Goal: Transaction & Acquisition: Purchase product/service

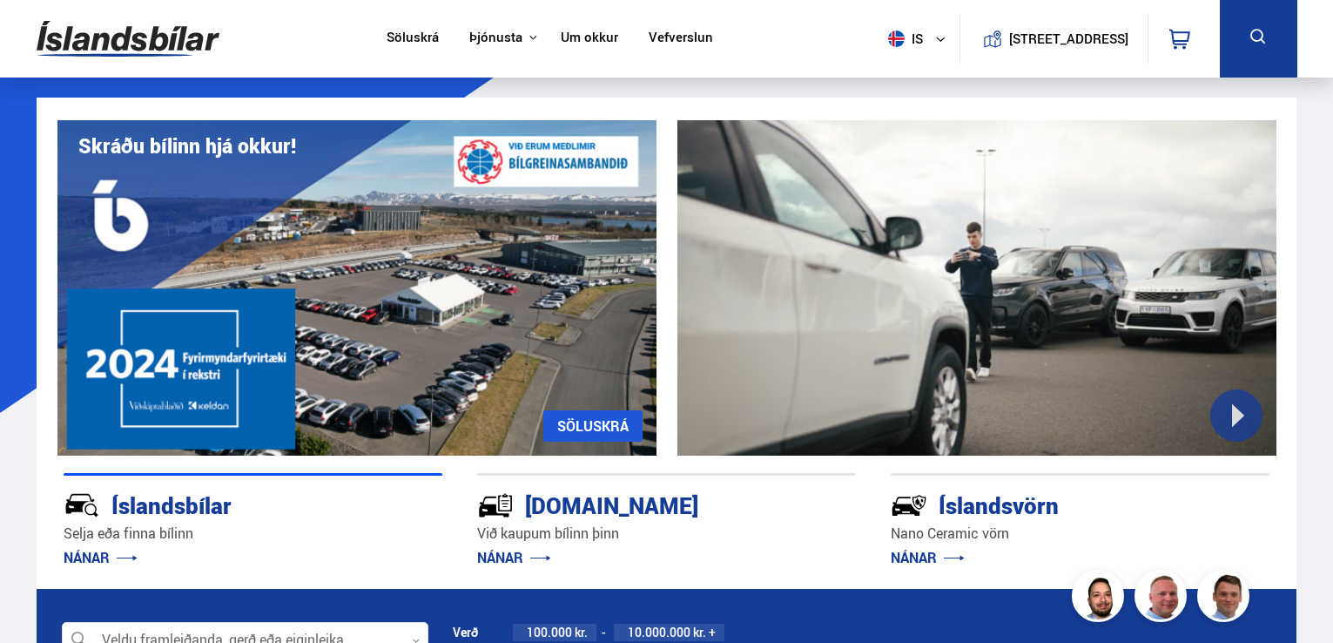
scroll to position [580, 0]
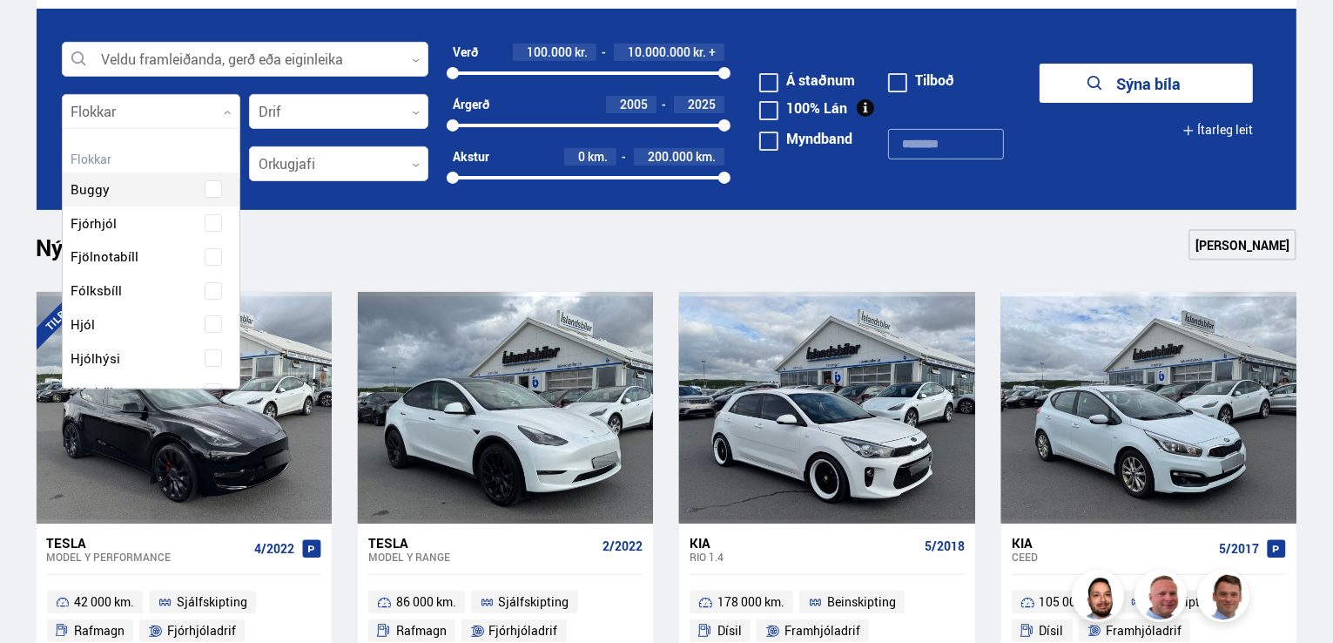
click at [136, 114] on div at bounding box center [151, 112] width 179 height 35
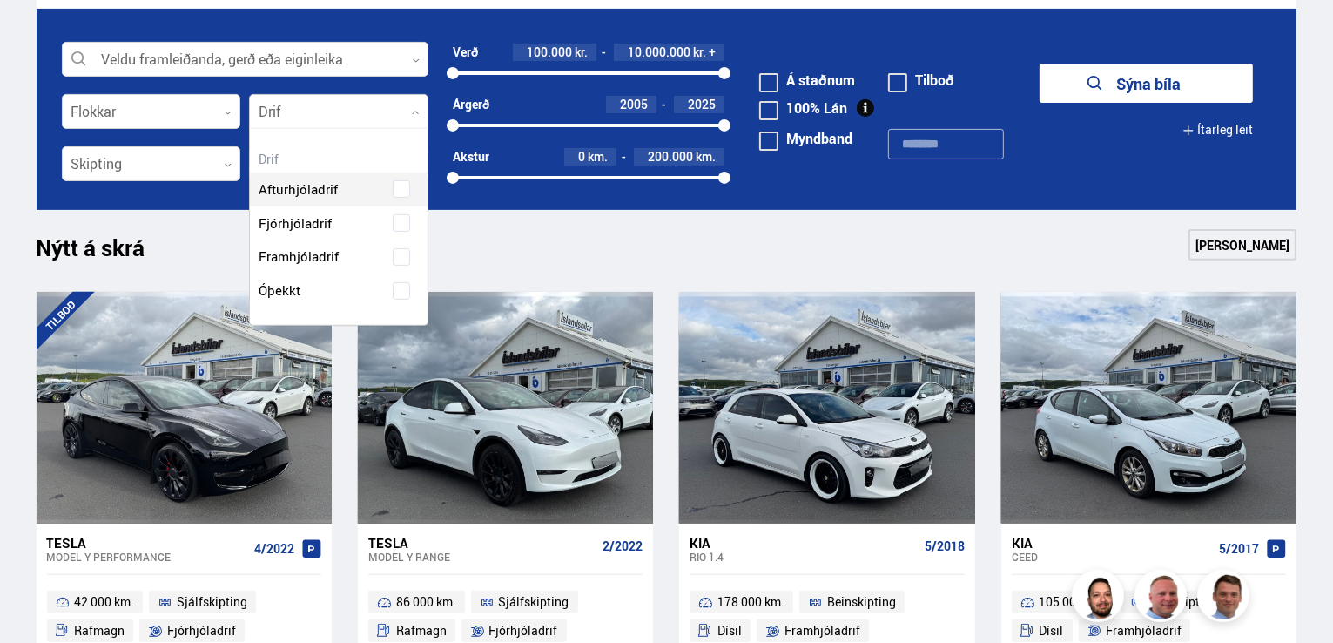
click at [289, 112] on div at bounding box center [338, 112] width 179 height 35
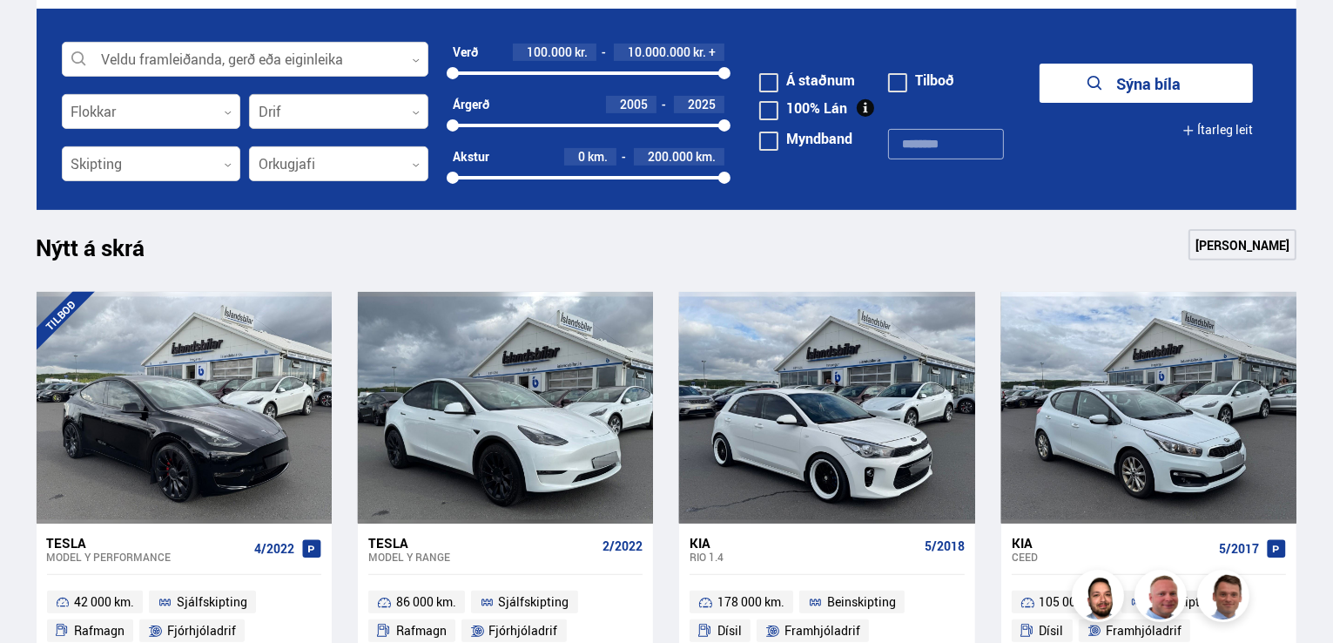
click at [289, 113] on div at bounding box center [338, 112] width 179 height 35
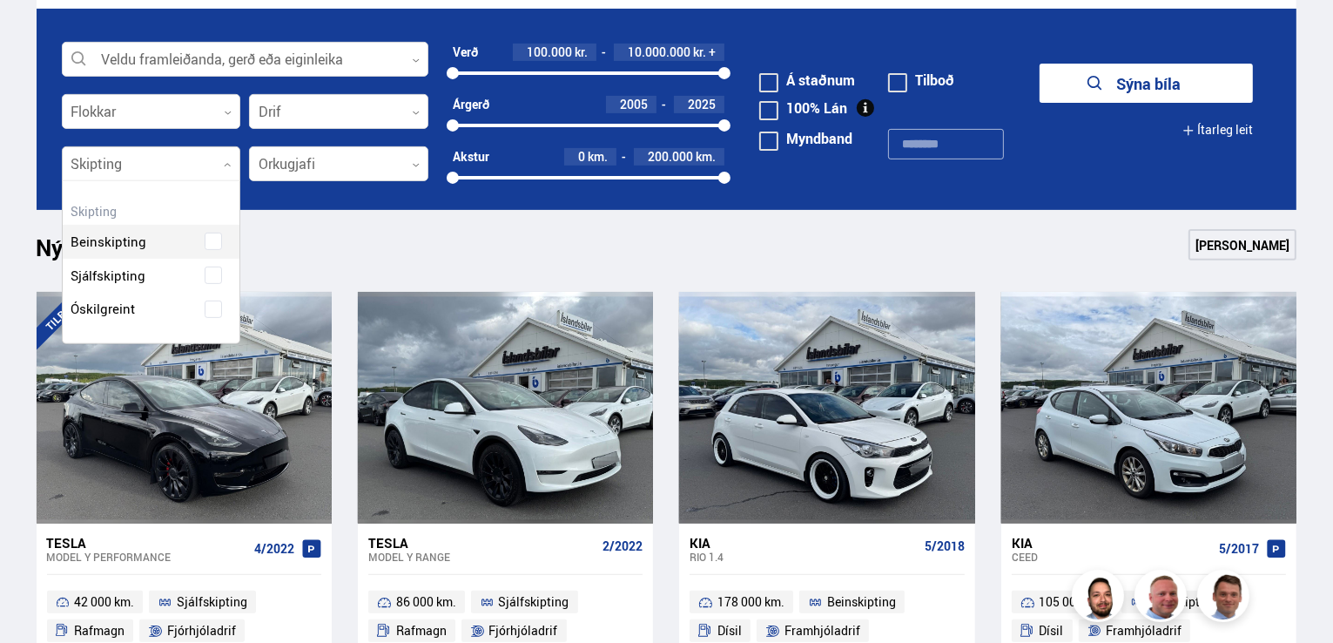
click at [166, 175] on div at bounding box center [151, 164] width 179 height 35
click at [217, 271] on div "Beinskipting Sjálfskipting Óskilgreint" at bounding box center [152, 262] width 178 height 127
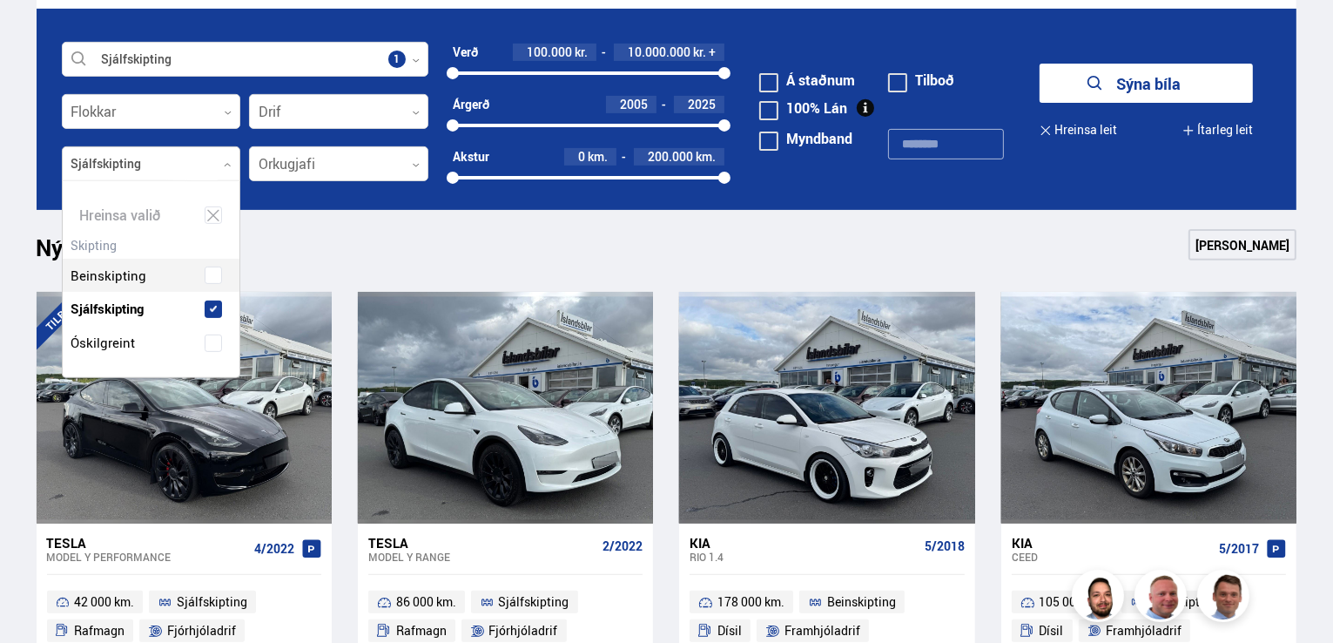
scroll to position [195, 178]
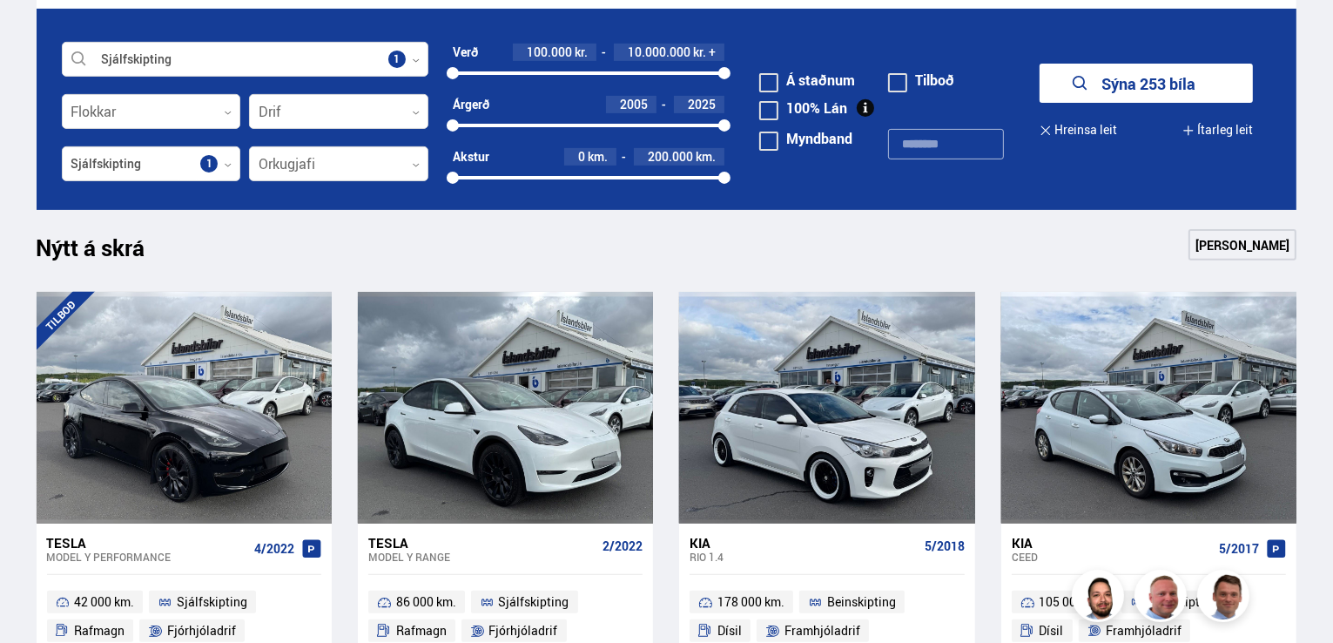
click at [310, 244] on div "Nýtt á skrá Sjá meira" at bounding box center [667, 250] width 1261 height 42
drag, startPoint x: 451, startPoint y: 121, endPoint x: 582, endPoint y: 121, distance: 130.6
click at [530, 122] on div at bounding box center [529, 125] width 12 height 12
drag, startPoint x: 582, startPoint y: 121, endPoint x: 658, endPoint y: 125, distance: 75.8
click at [583, 121] on div "2011 2025" at bounding box center [589, 126] width 273 height 16
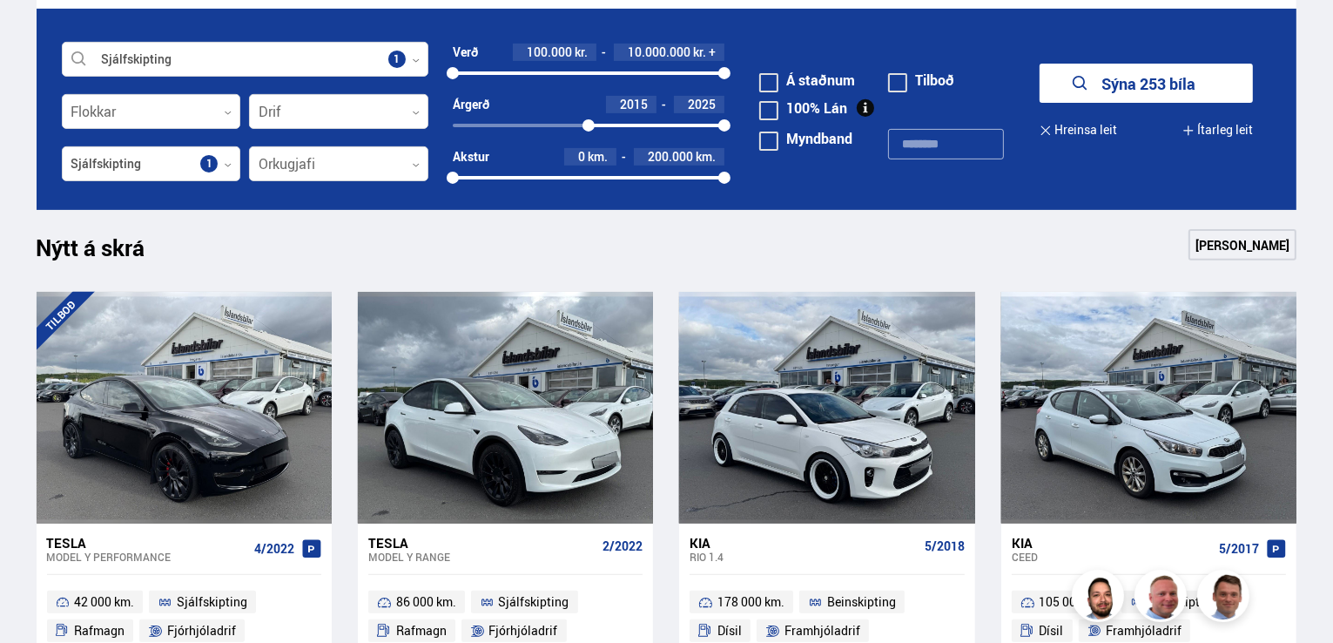
click at [691, 122] on div "2015 2025" at bounding box center [589, 126] width 273 height 16
drag, startPoint x: 591, startPoint y: 125, endPoint x: 634, endPoint y: 124, distance: 42.7
click at [595, 124] on div at bounding box center [589, 125] width 12 height 12
drag, startPoint x: 686, startPoint y: 124, endPoint x: 745, endPoint y: 121, distance: 58.4
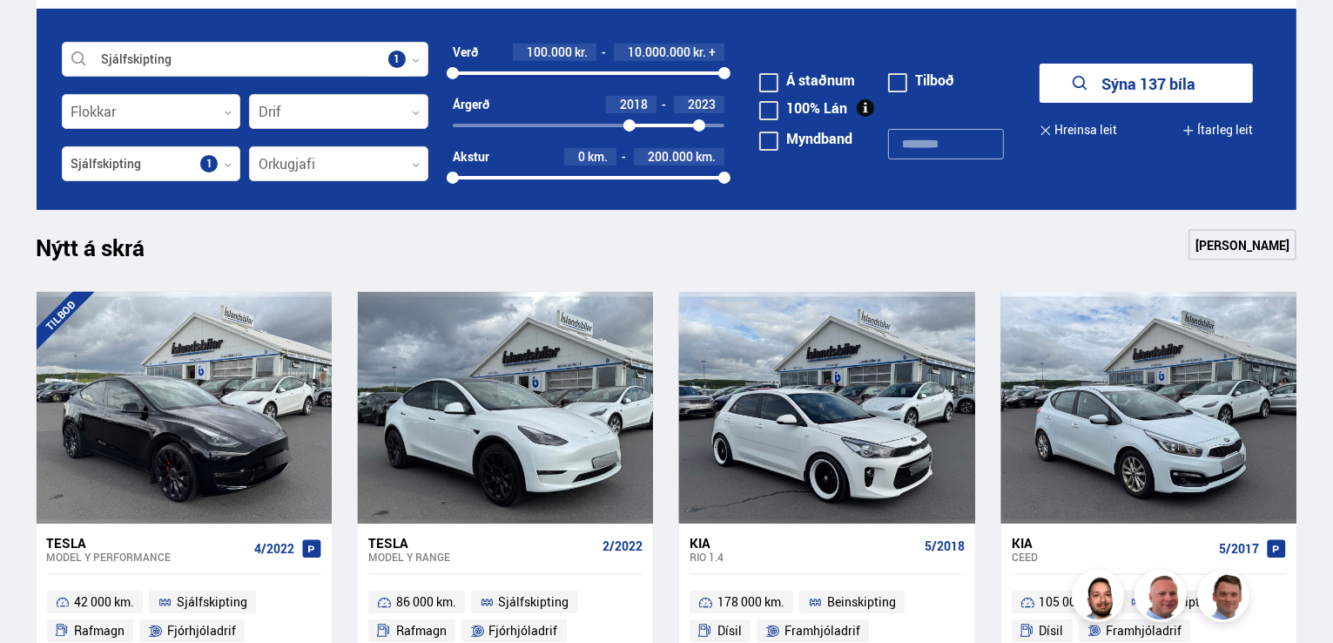
click at [745, 121] on form "Sjálfskipting Veldu framleiðanda, gerð eða eiginleika 1 Flokkar 0 Drif 0 Verð 1…" at bounding box center [667, 109] width 1261 height 201
drag, startPoint x: 627, startPoint y: 122, endPoint x: 654, endPoint y: 124, distance: 27.1
click at [654, 124] on div at bounding box center [652, 125] width 12 height 12
click at [667, 125] on div at bounding box center [691, 125] width 68 height 3
drag, startPoint x: 721, startPoint y: 179, endPoint x: 533, endPoint y: 171, distance: 188.3
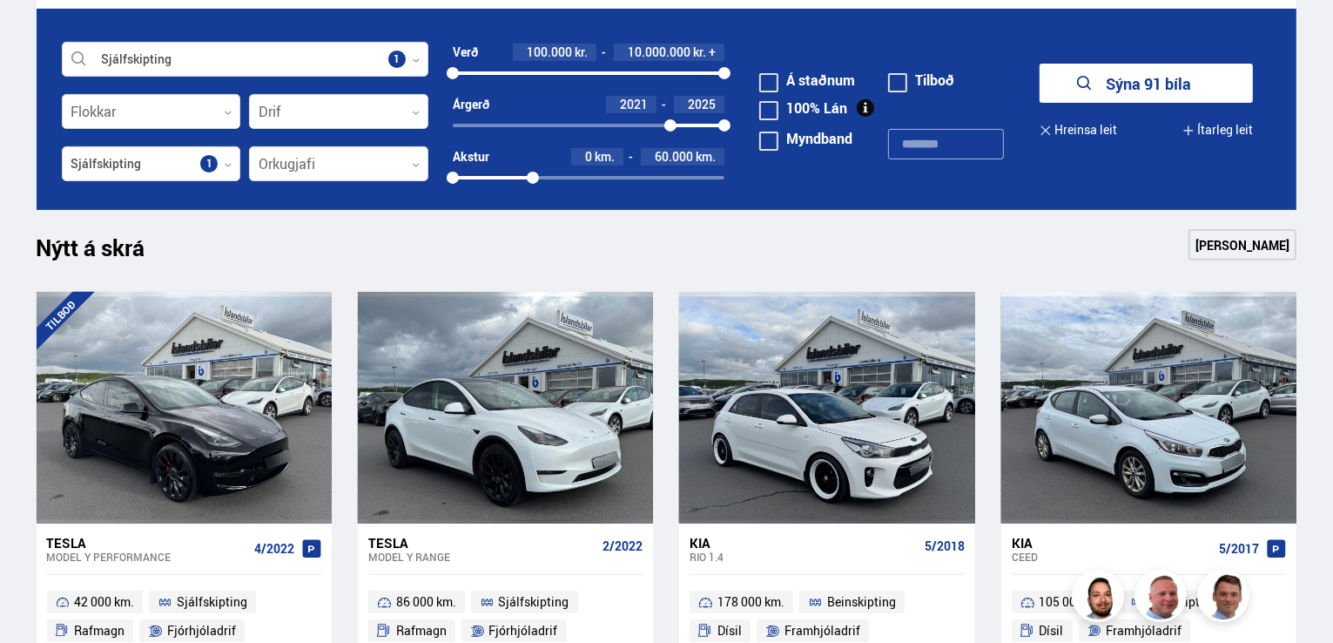
click at [533, 172] on div at bounding box center [533, 178] width 12 height 12
drag, startPoint x: 723, startPoint y: 74, endPoint x: 547, endPoint y: 76, distance: 175.9
click at [547, 76] on div at bounding box center [547, 73] width 12 height 12
click at [1111, 81] on button "Sýna 4 bíla" at bounding box center [1146, 83] width 213 height 39
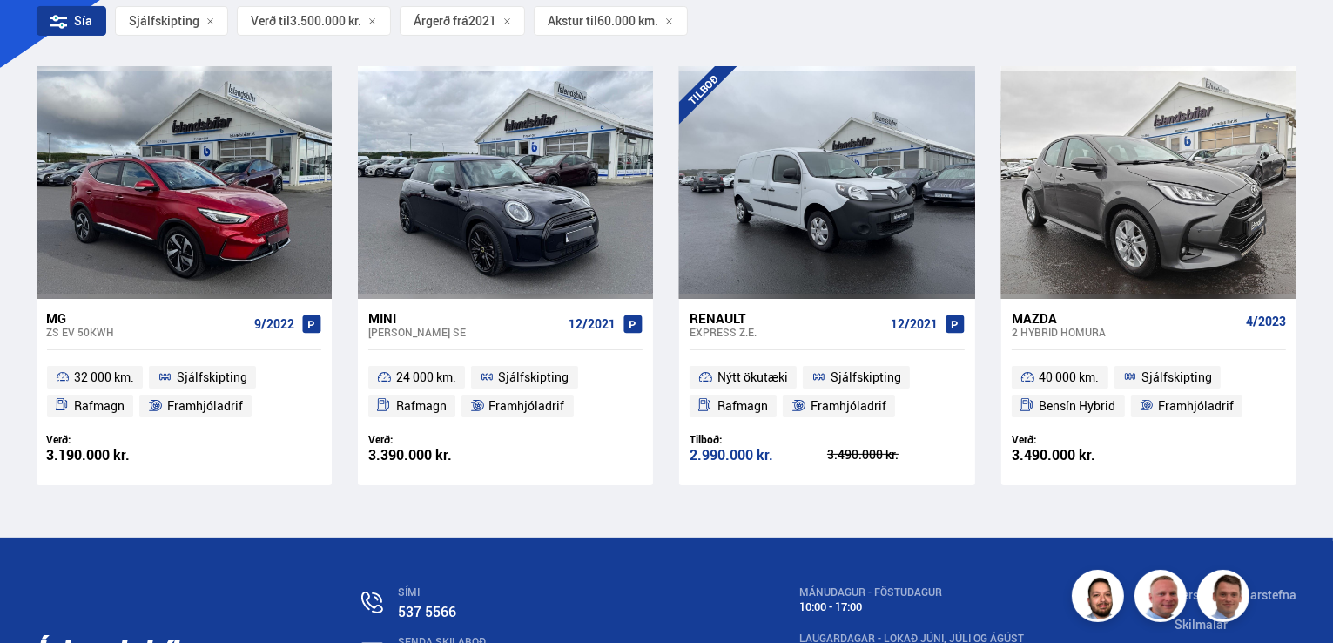
scroll to position [345, 0]
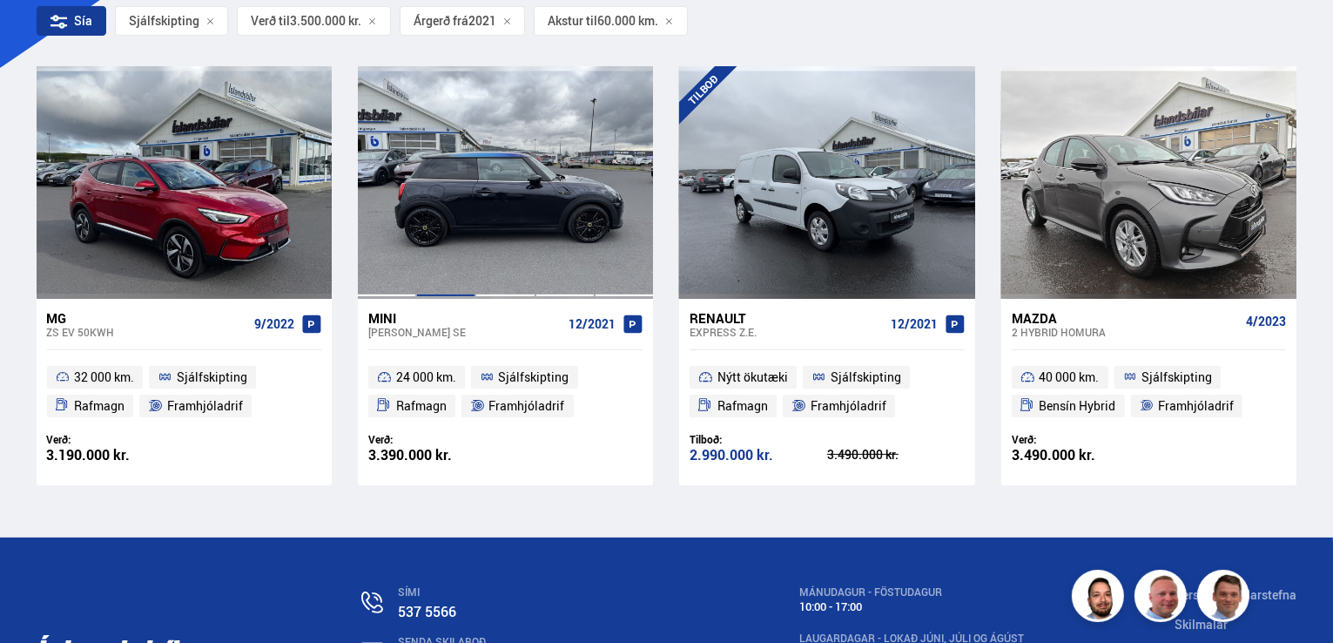
click at [474, 200] on div at bounding box center [445, 182] width 59 height 232
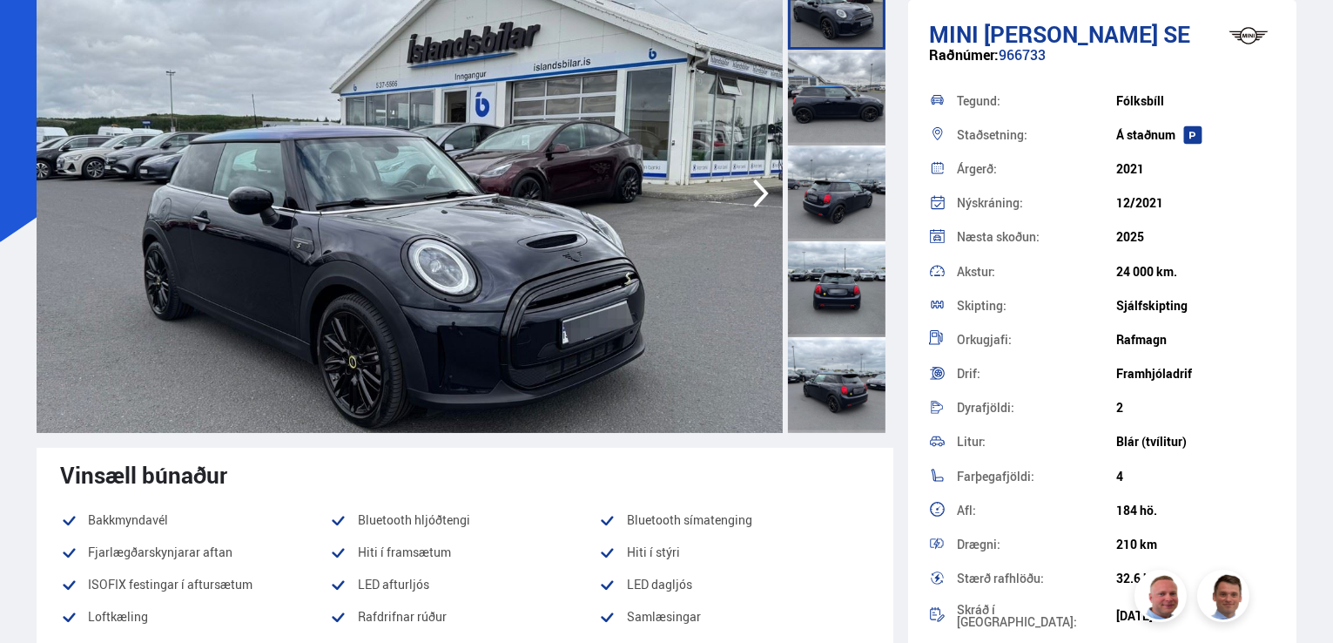
scroll to position [174, 0]
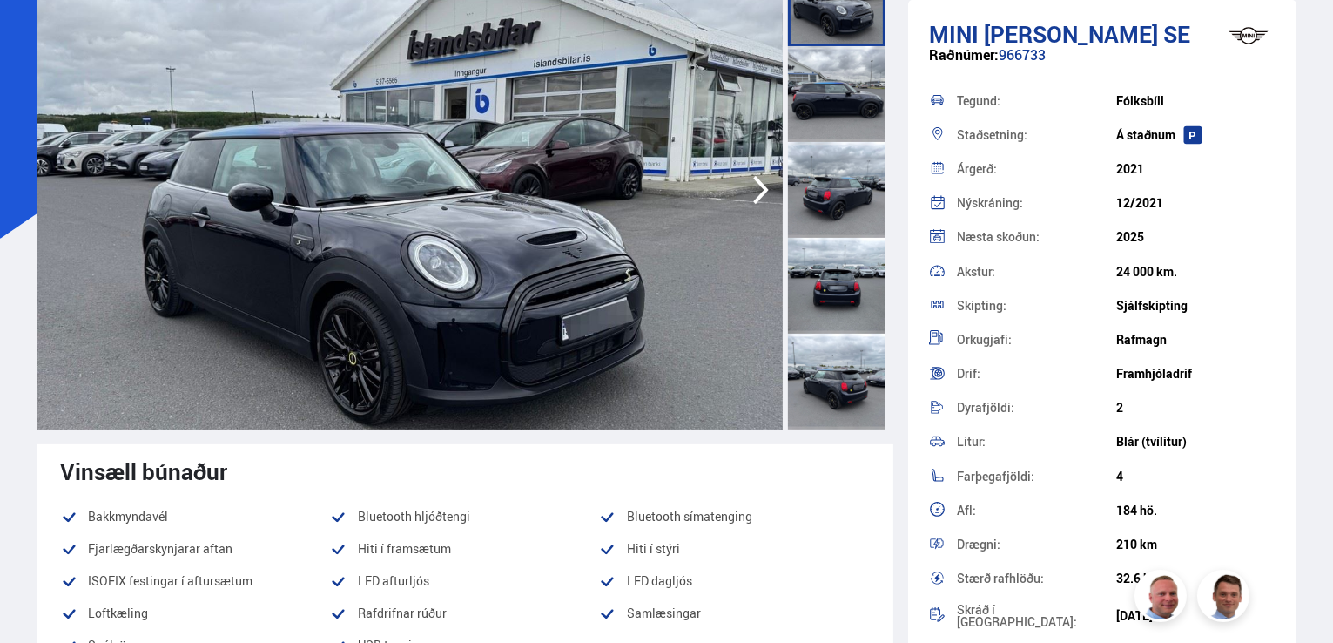
click at [700, 198] on img at bounding box center [410, 189] width 746 height 479
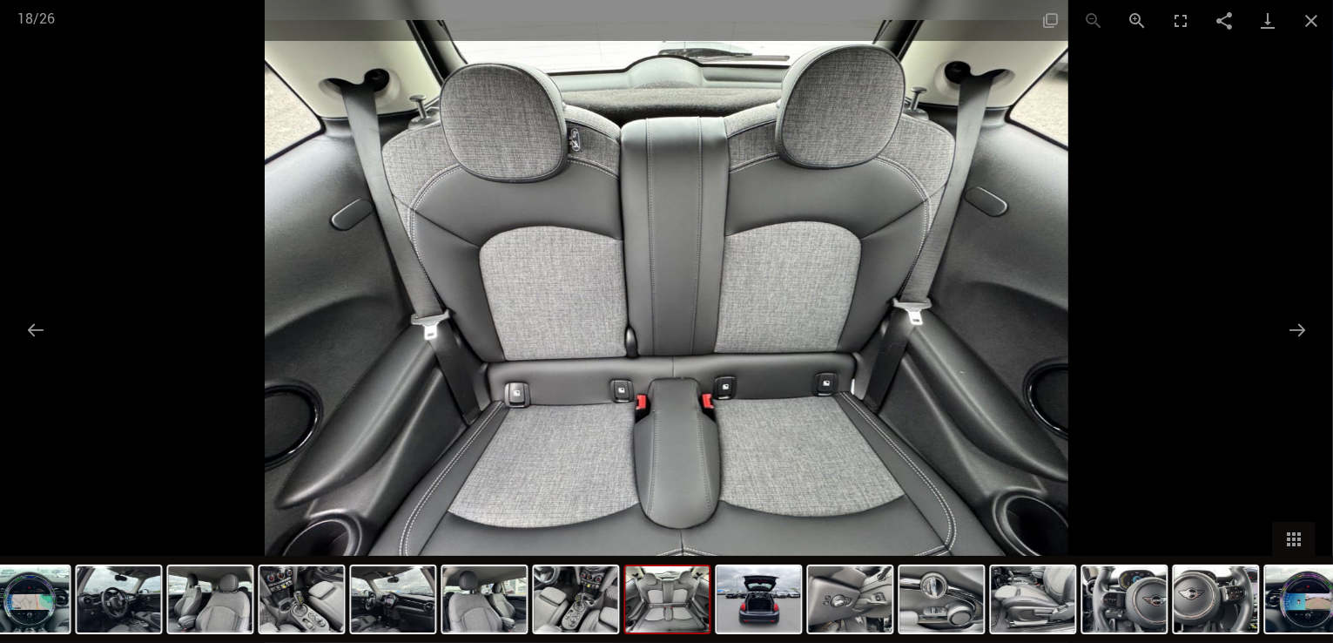
scroll to position [532, 0]
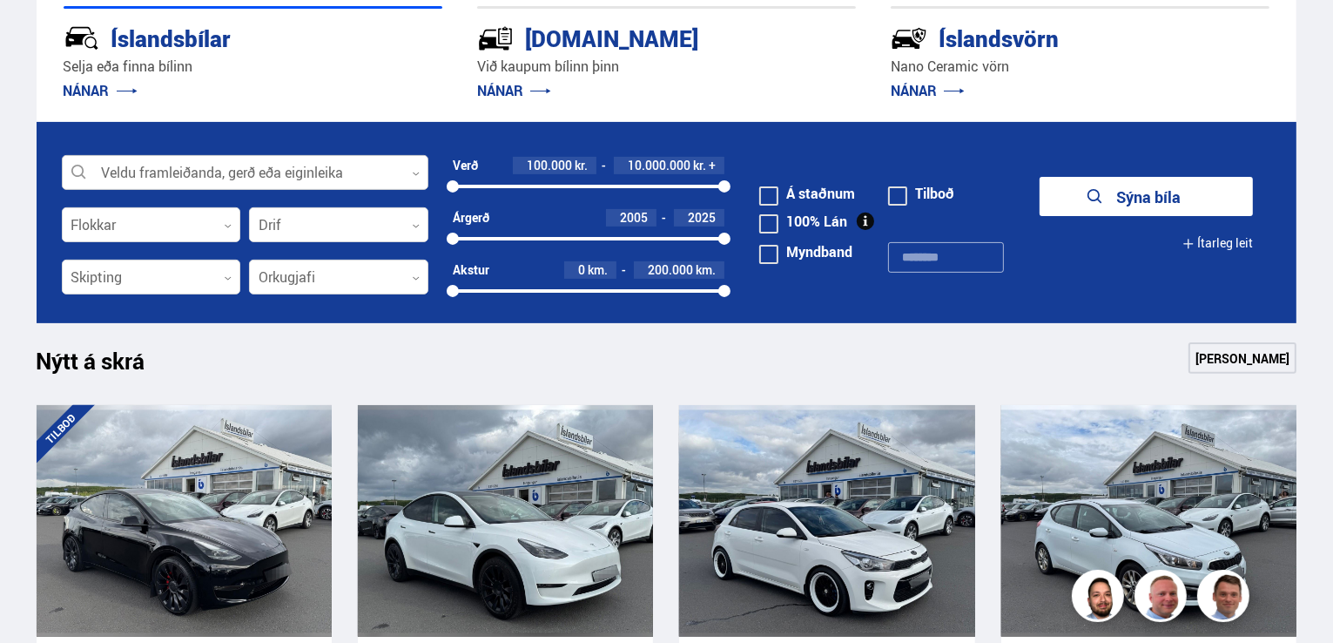
click at [232, 170] on div at bounding box center [245, 173] width 367 height 35
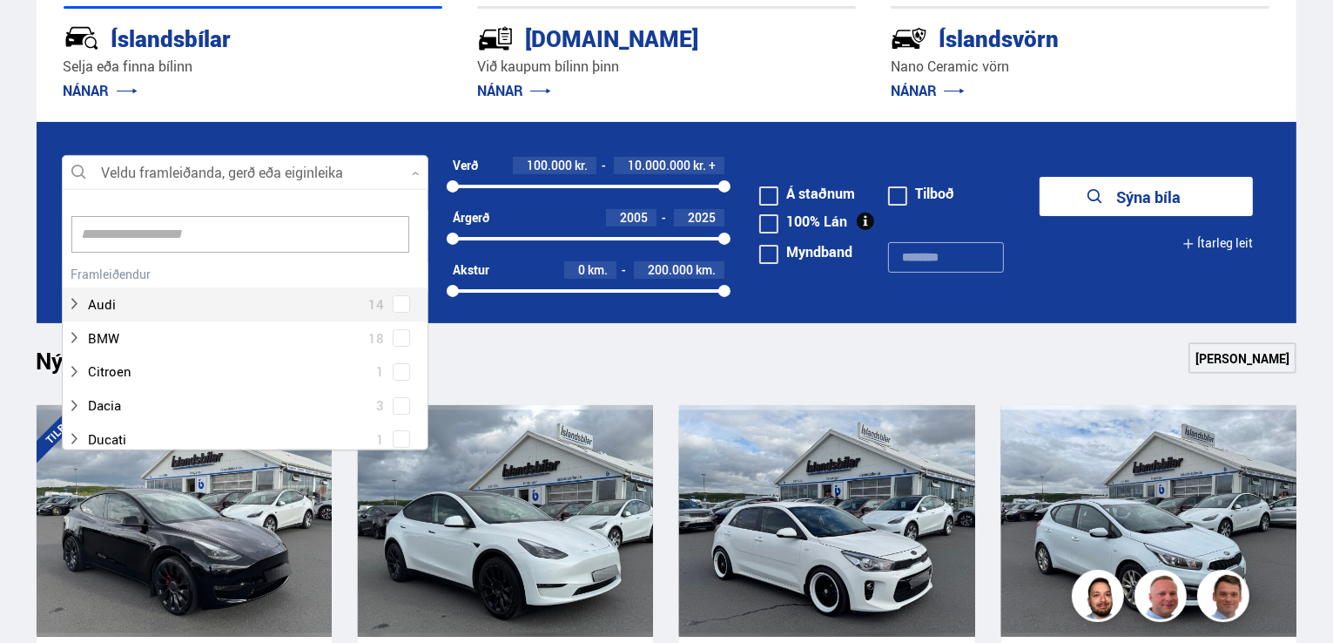
scroll to position [260, 361]
click at [216, 234] on input at bounding box center [240, 234] width 338 height 37
type input "**"
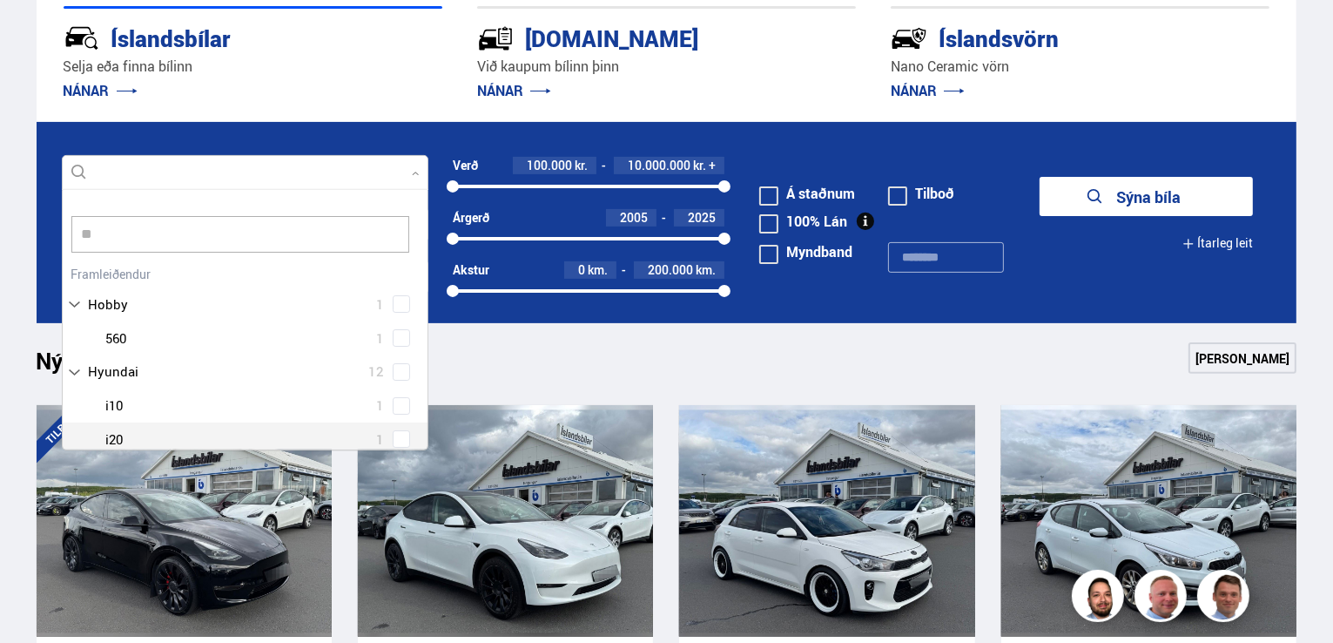
click at [136, 438] on div at bounding box center [262, 439] width 321 height 25
click at [396, 442] on div "Hyundai i10 1 Hyundai i20 1 Hyundai i30 1 Hyundai IONIQ 5 2 Hyundai Kona 2 Hyun…" at bounding box center [245, 506] width 365 height 237
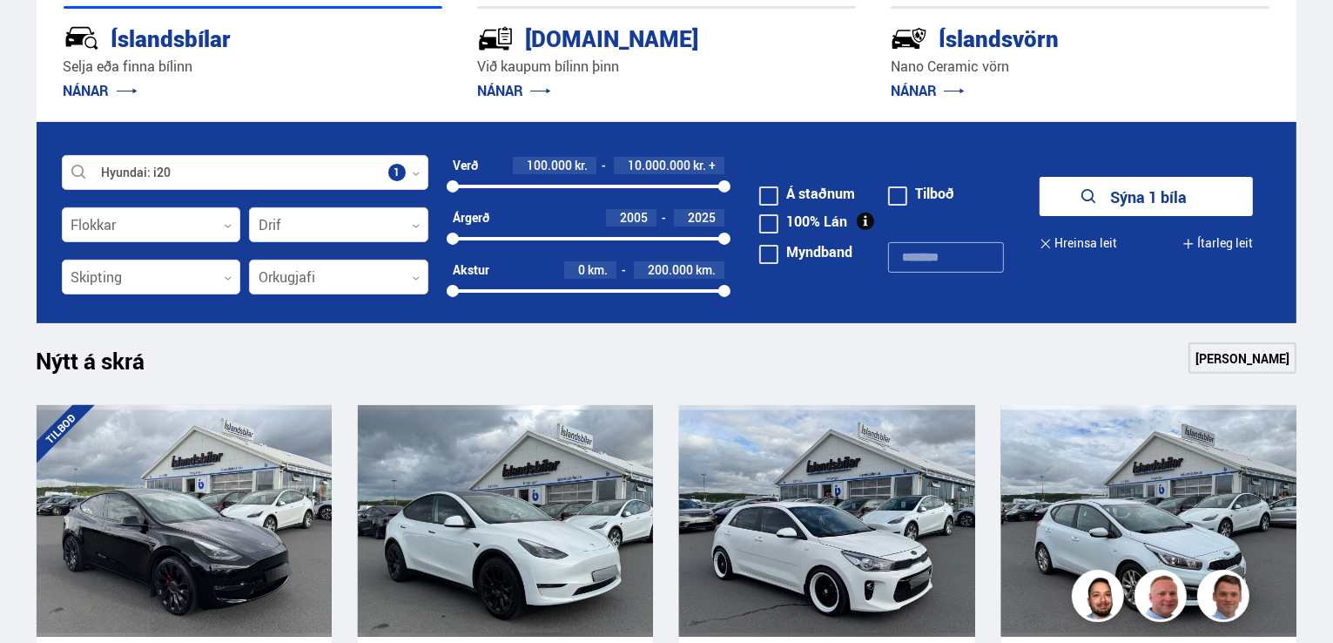
click at [1142, 191] on button "Sýna 1 bíla" at bounding box center [1146, 196] width 213 height 39
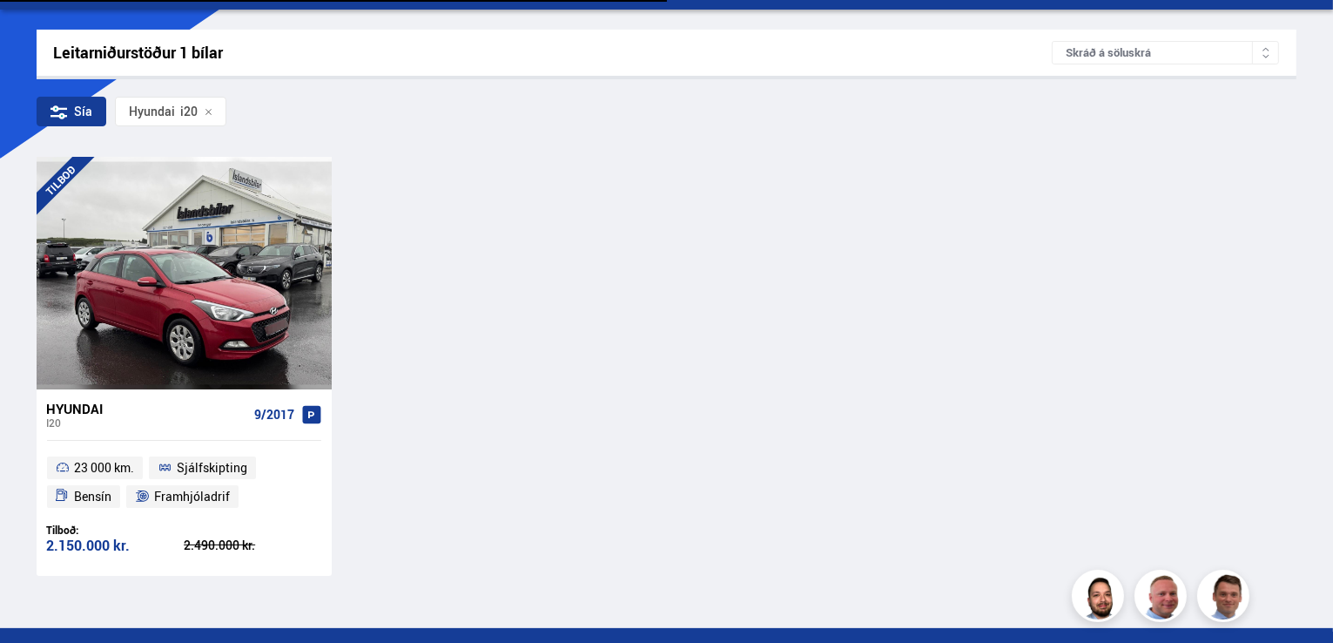
scroll to position [286, 0]
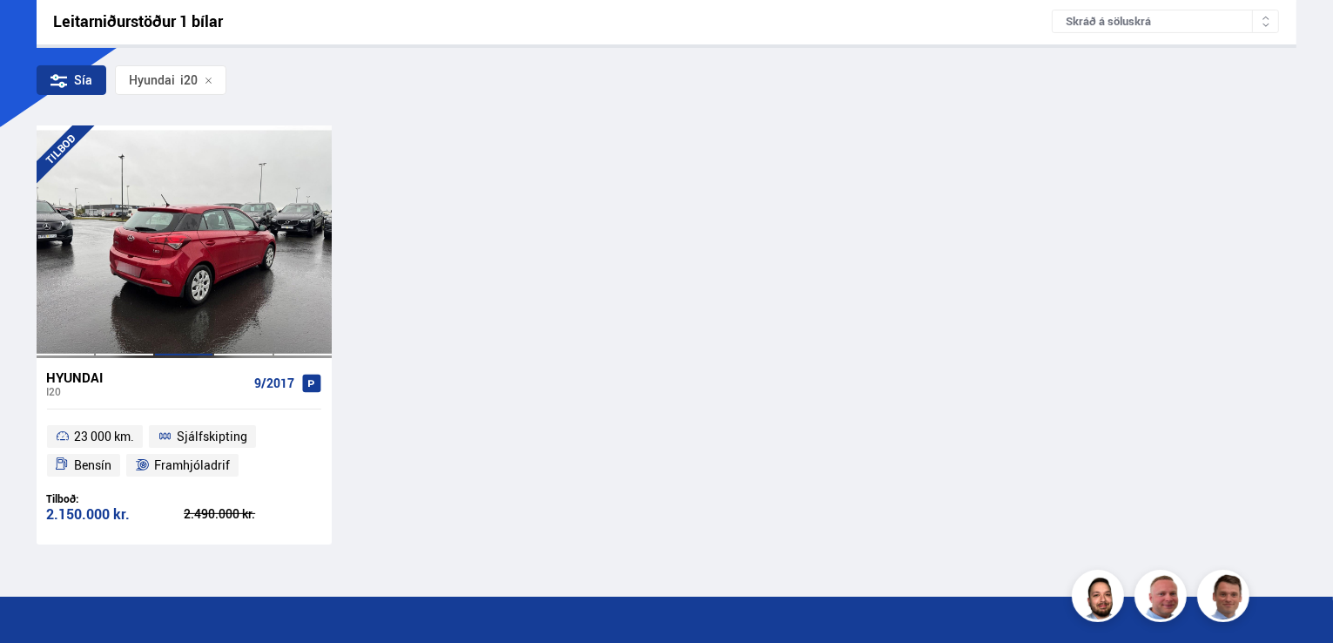
click at [194, 263] on div at bounding box center [183, 241] width 59 height 232
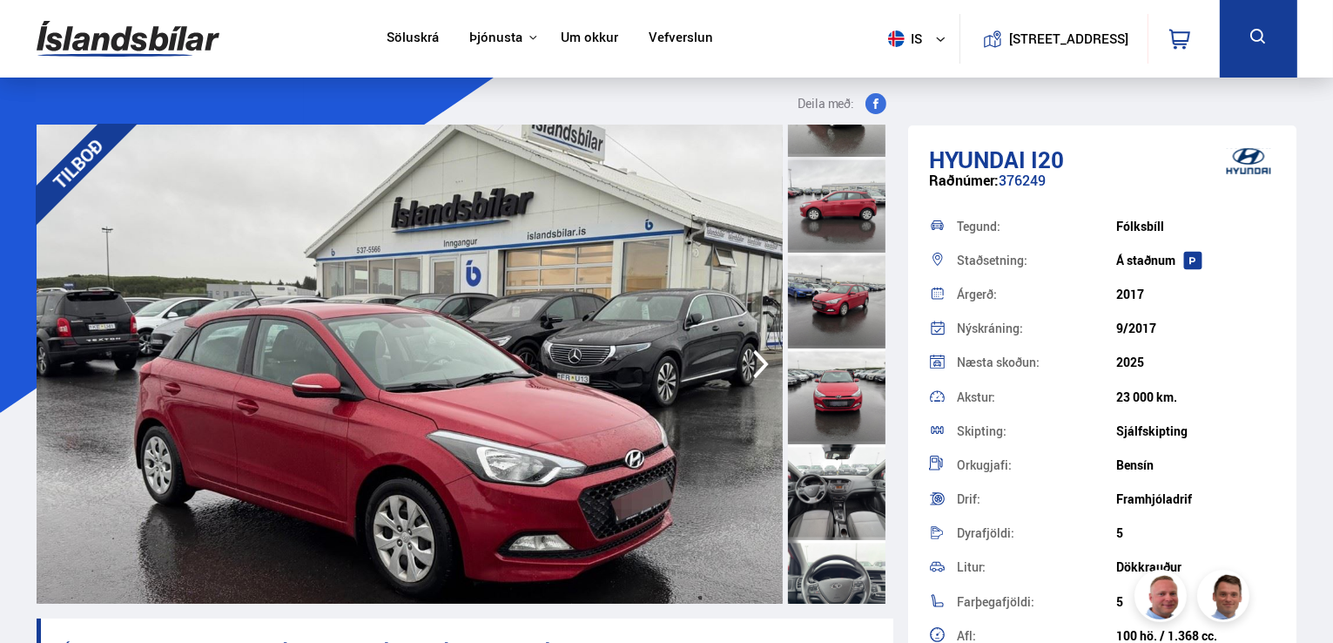
scroll to position [449, 0]
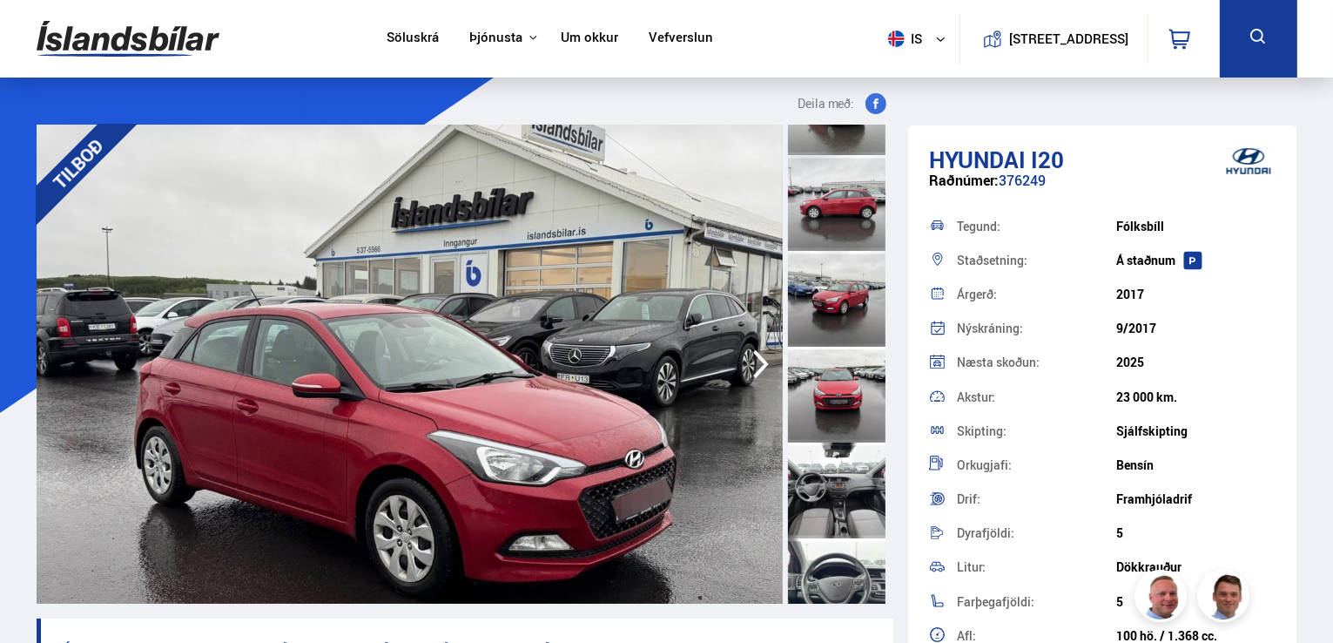
click at [836, 395] on div at bounding box center [837, 395] width 98 height 96
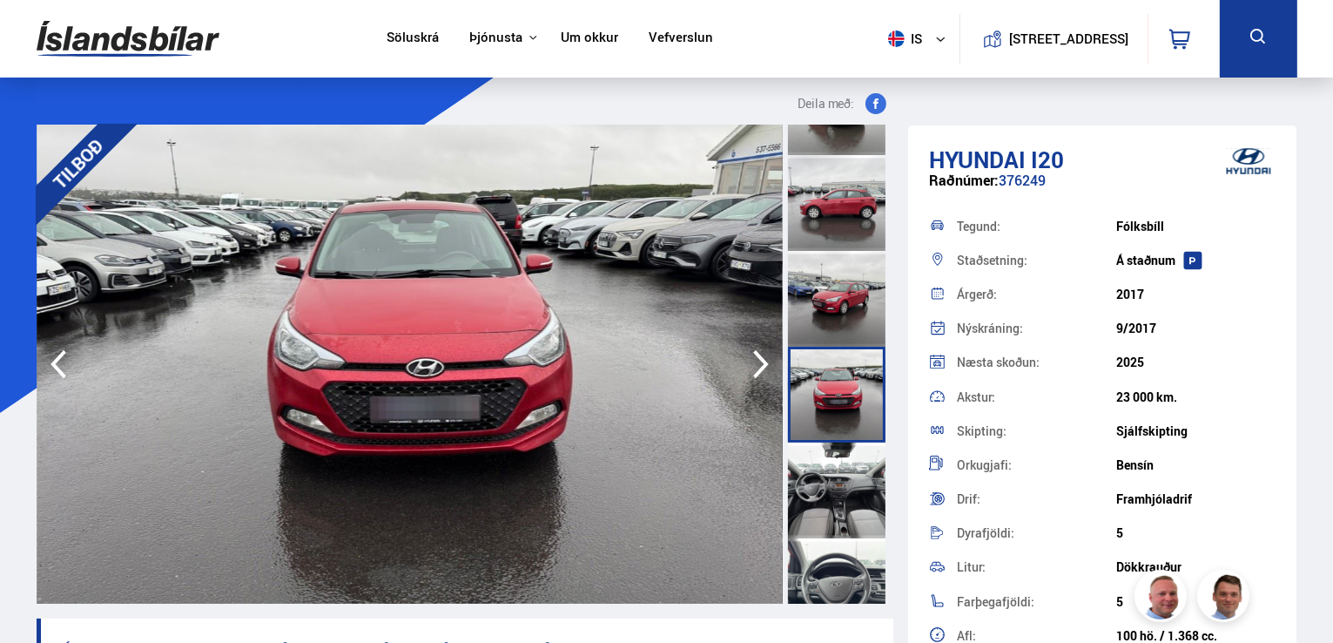
click at [841, 468] on div at bounding box center [837, 490] width 98 height 96
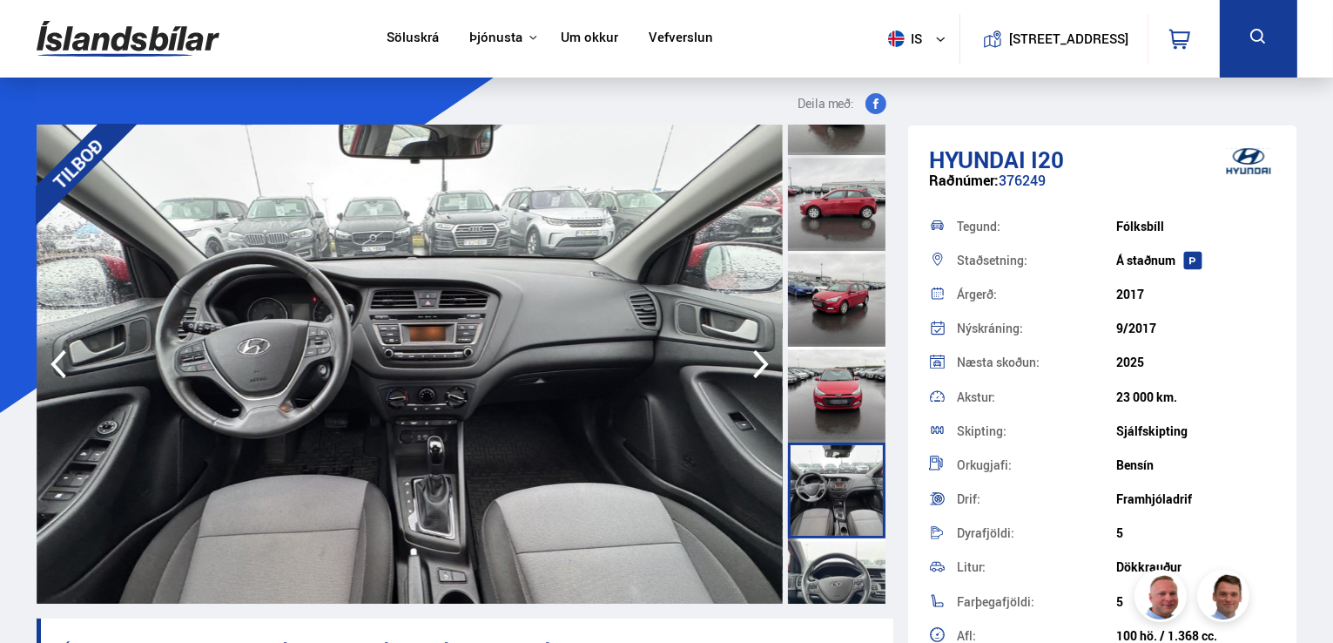
click at [840, 531] on div at bounding box center [837, 490] width 98 height 96
click at [840, 550] on div at bounding box center [837, 586] width 98 height 96
